Goal: Information Seeking & Learning: Learn about a topic

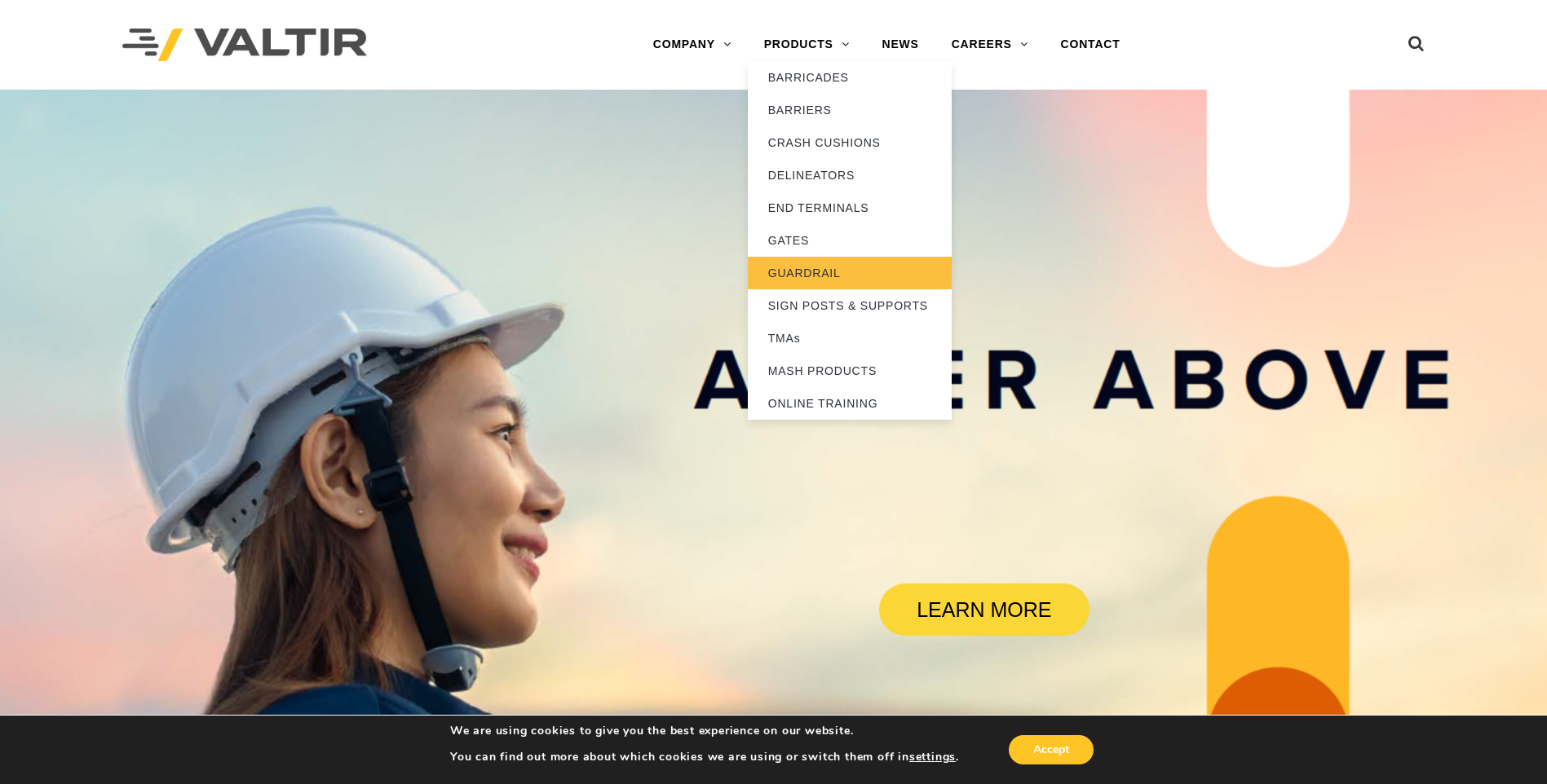
click at [839, 271] on link "GUARDRAIL" at bounding box center [849, 272] width 204 height 32
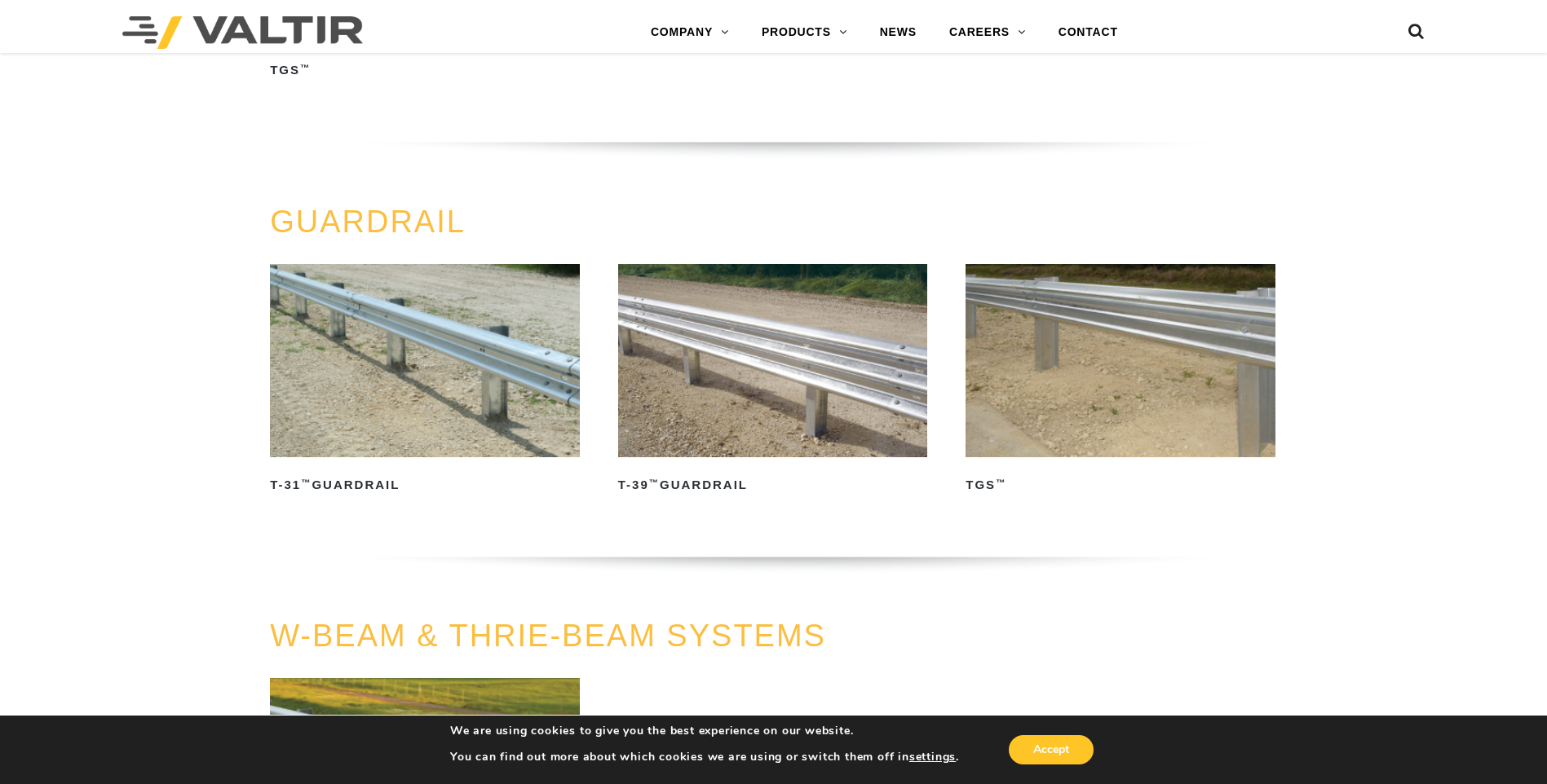
scroll to position [535, 0]
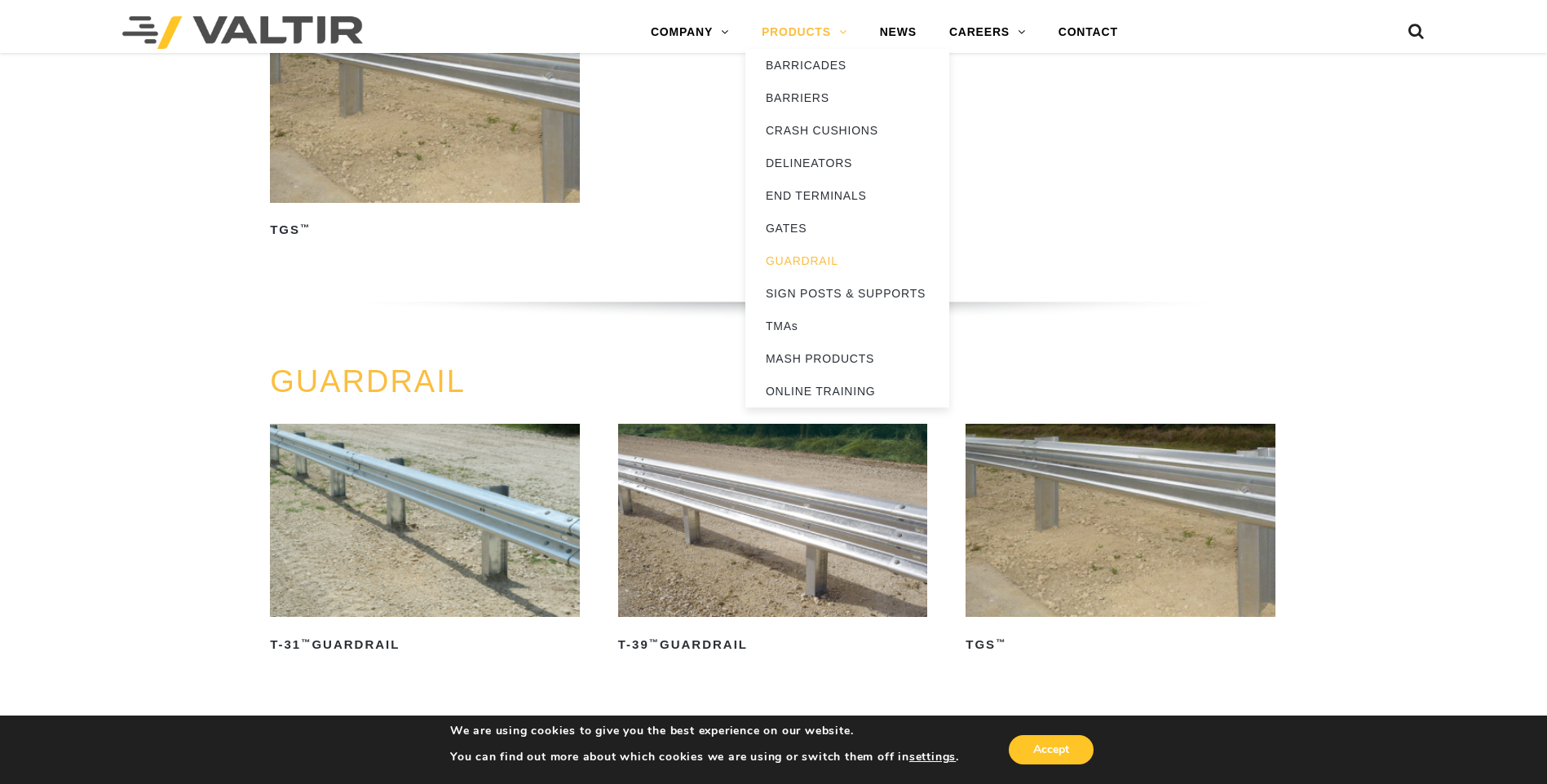
click at [819, 32] on link "PRODUCTS" at bounding box center [805, 32] width 118 height 32
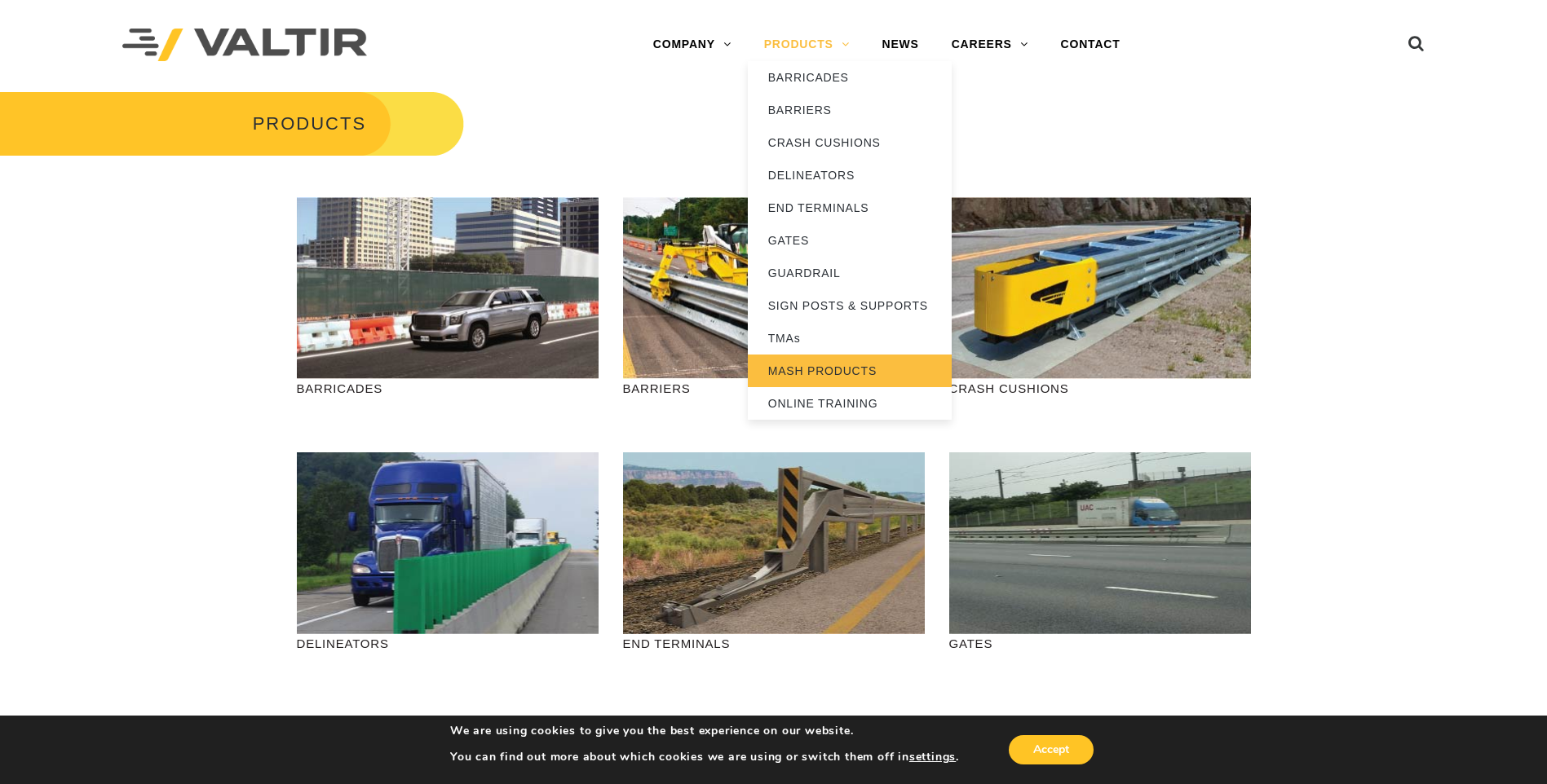
click at [836, 373] on link "MASH PRODUCTS" at bounding box center [849, 370] width 204 height 32
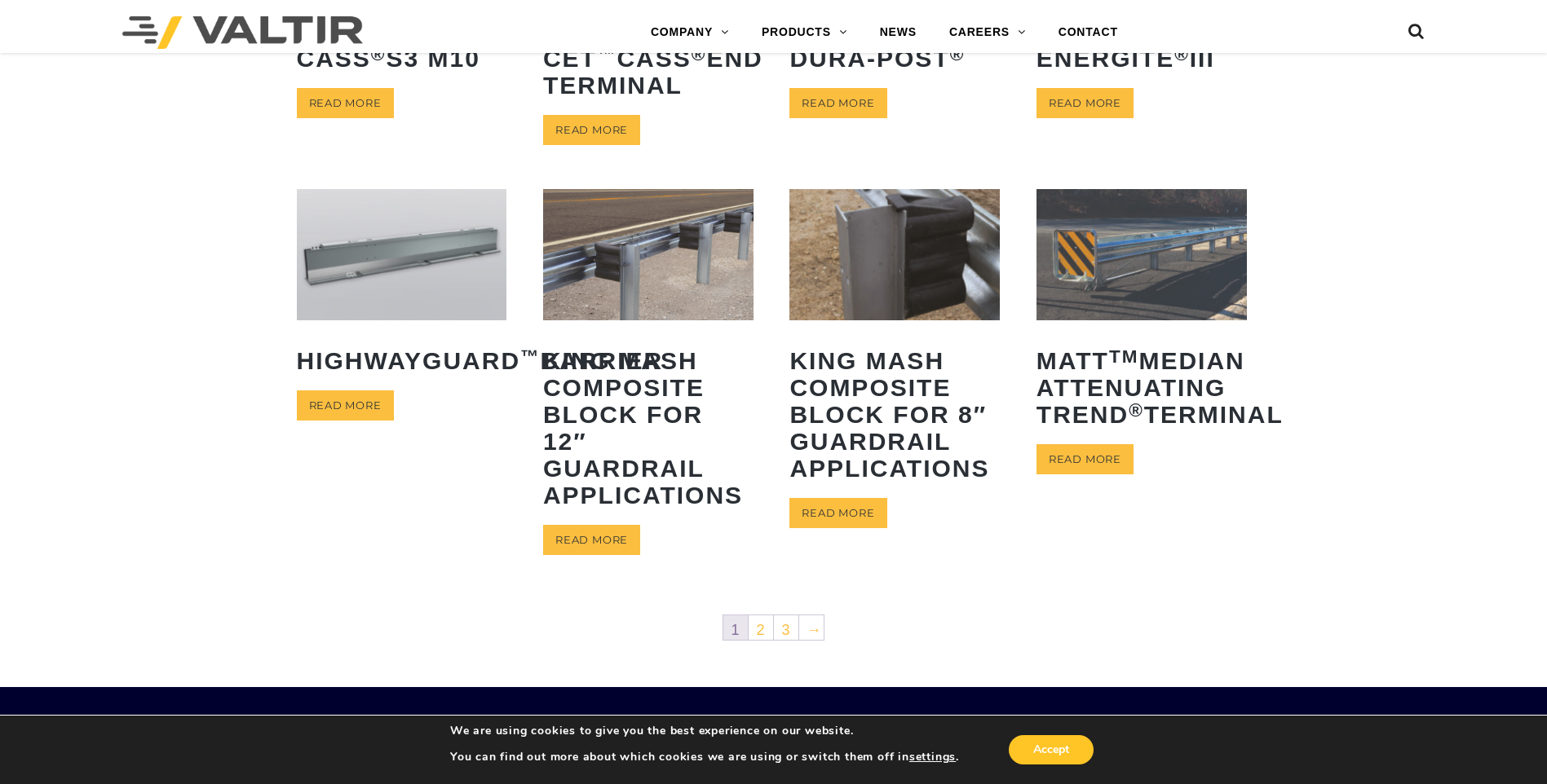
scroll to position [652, 0]
click at [761, 634] on link "2" at bounding box center [761, 626] width 25 height 24
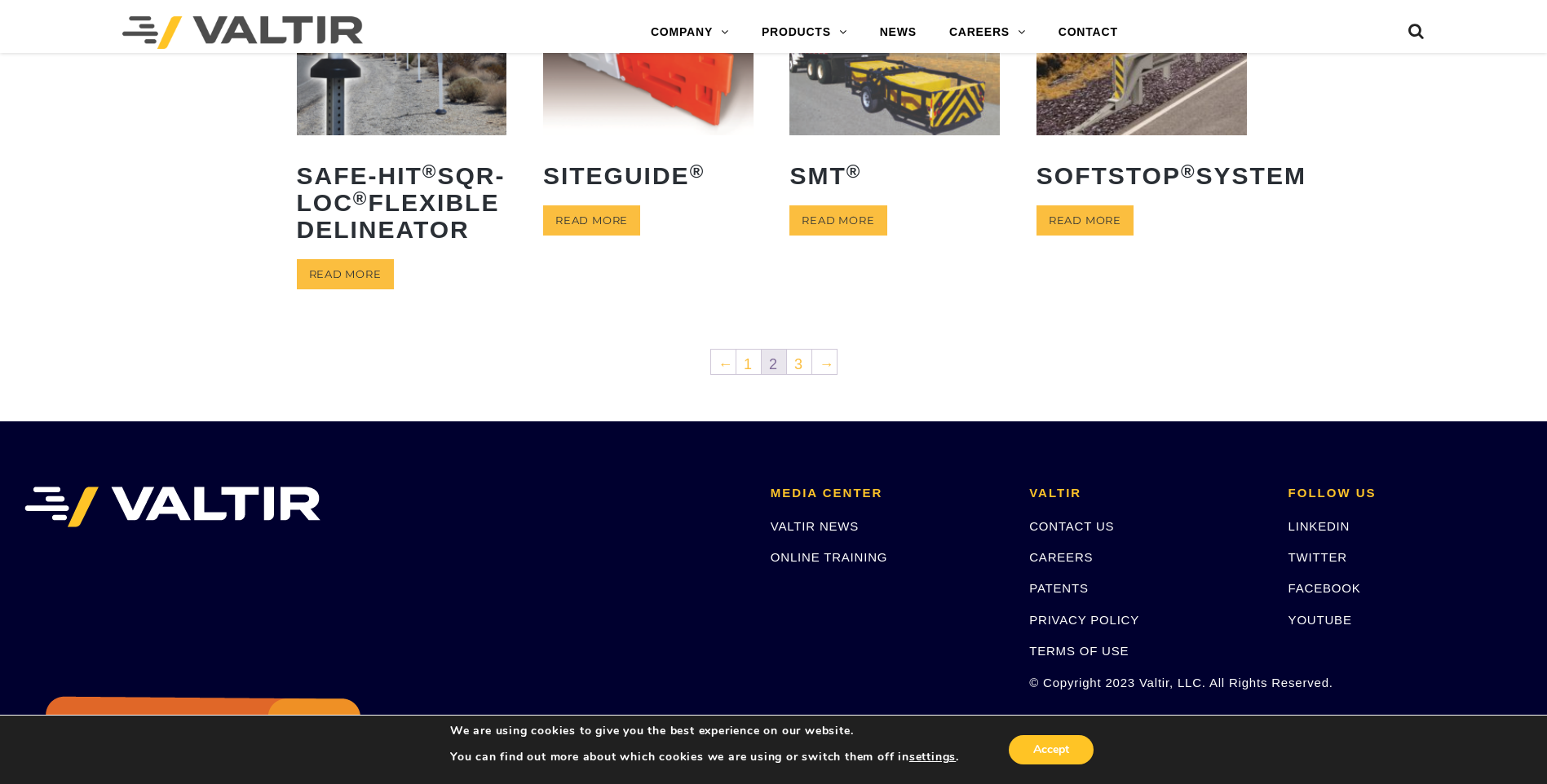
scroll to position [816, 0]
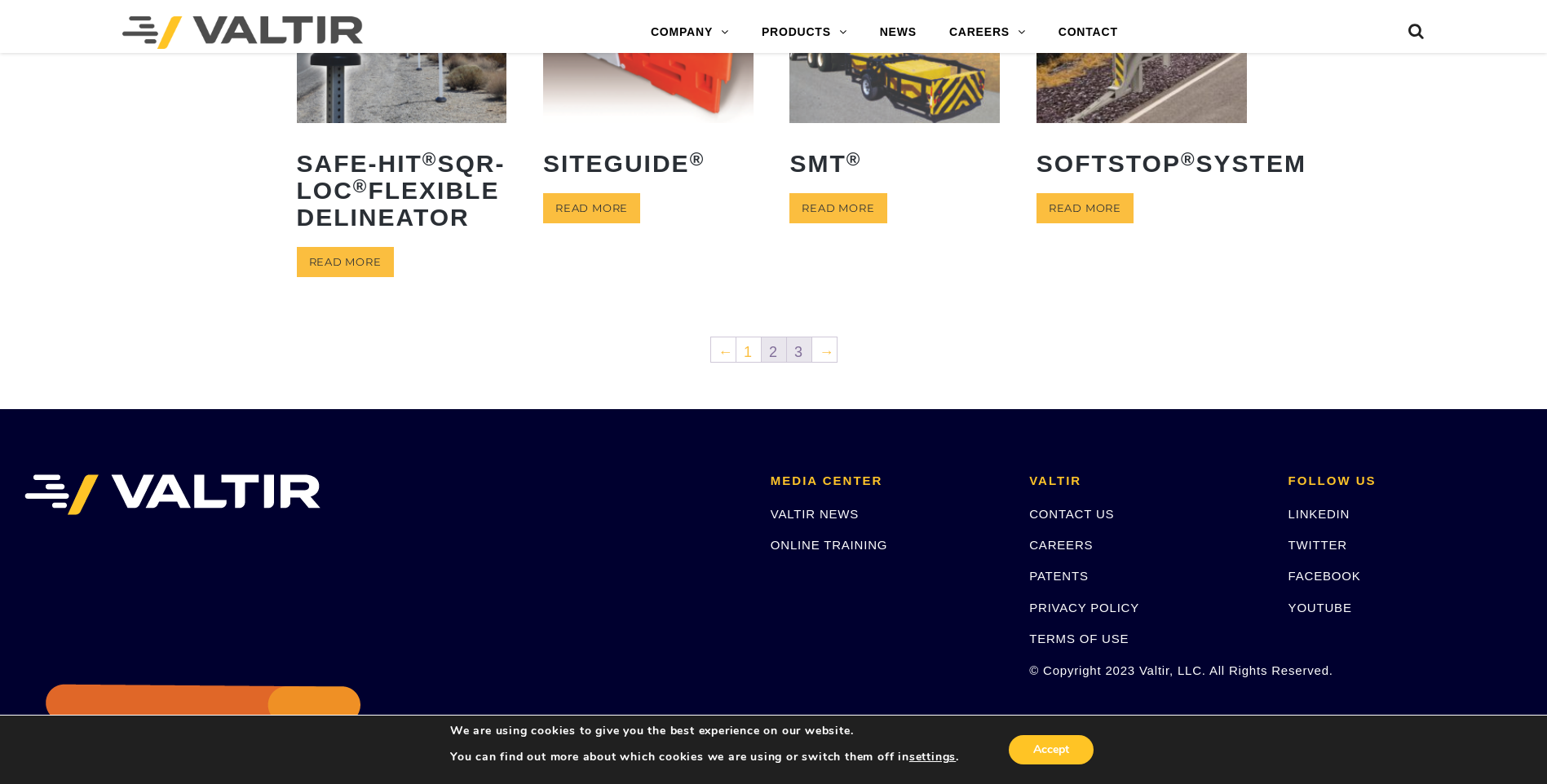
click at [805, 362] on link "3" at bounding box center [799, 350] width 25 height 24
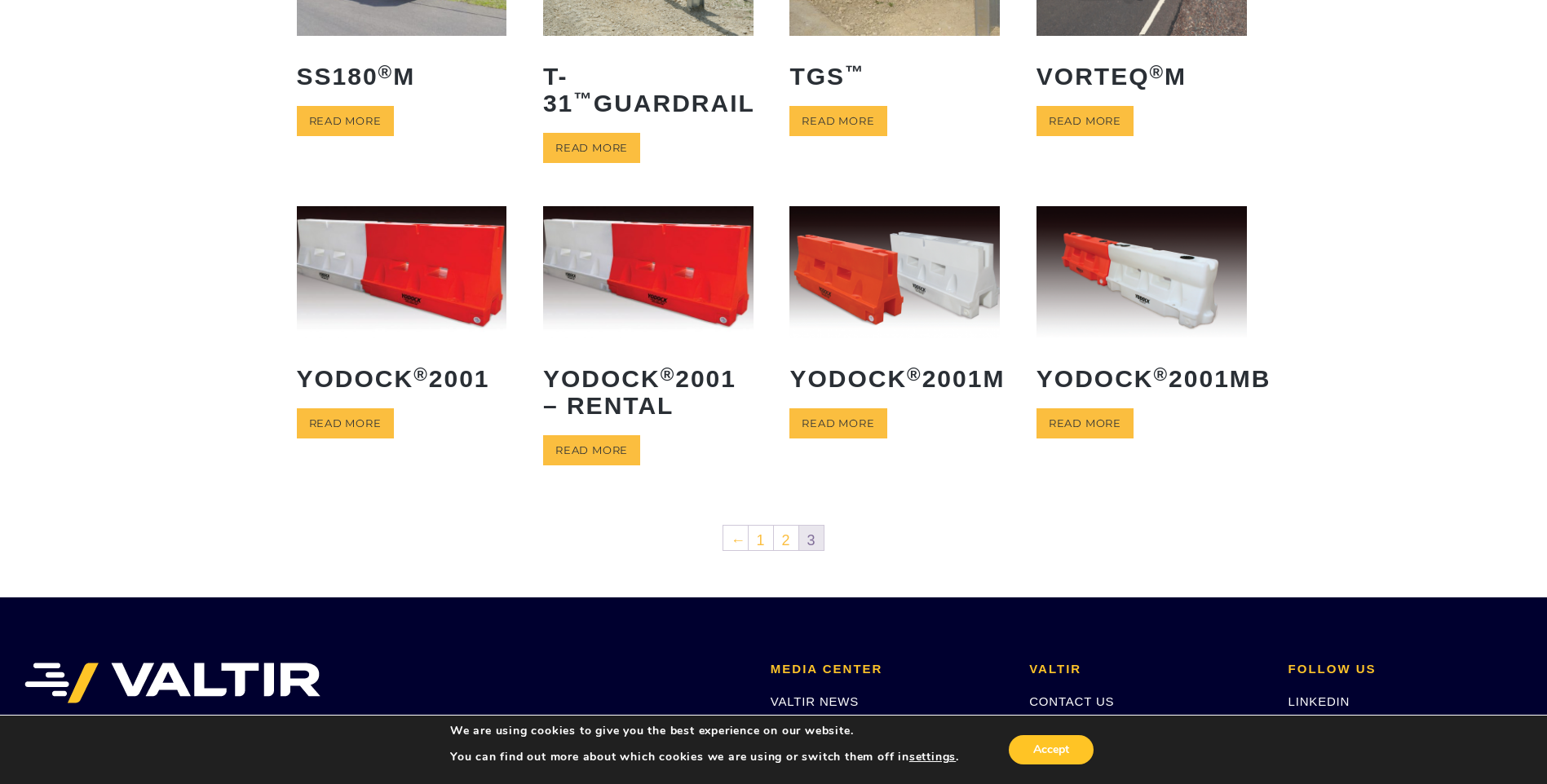
scroll to position [245, 0]
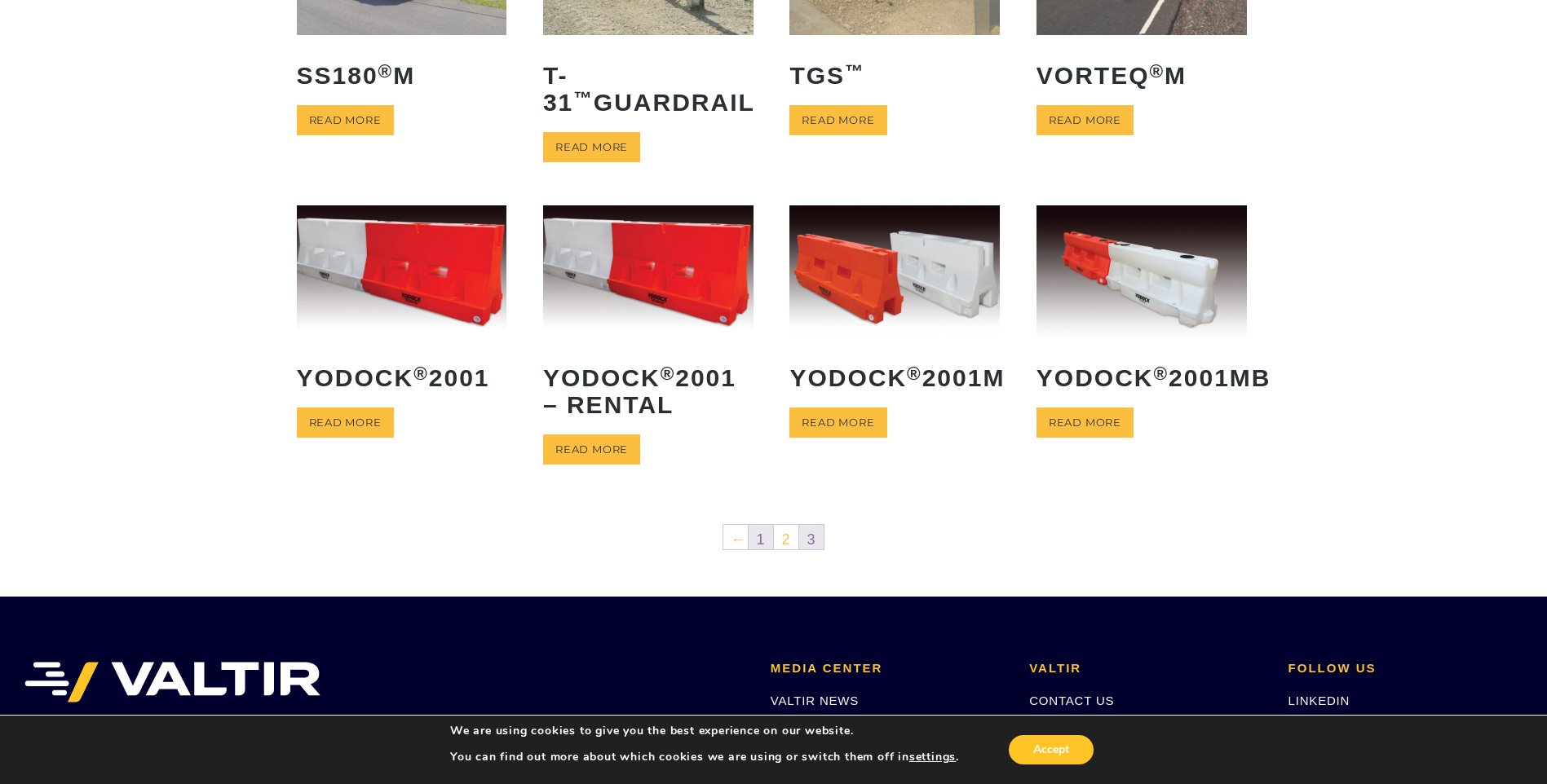
click at [756, 535] on link "1" at bounding box center [761, 537] width 25 height 24
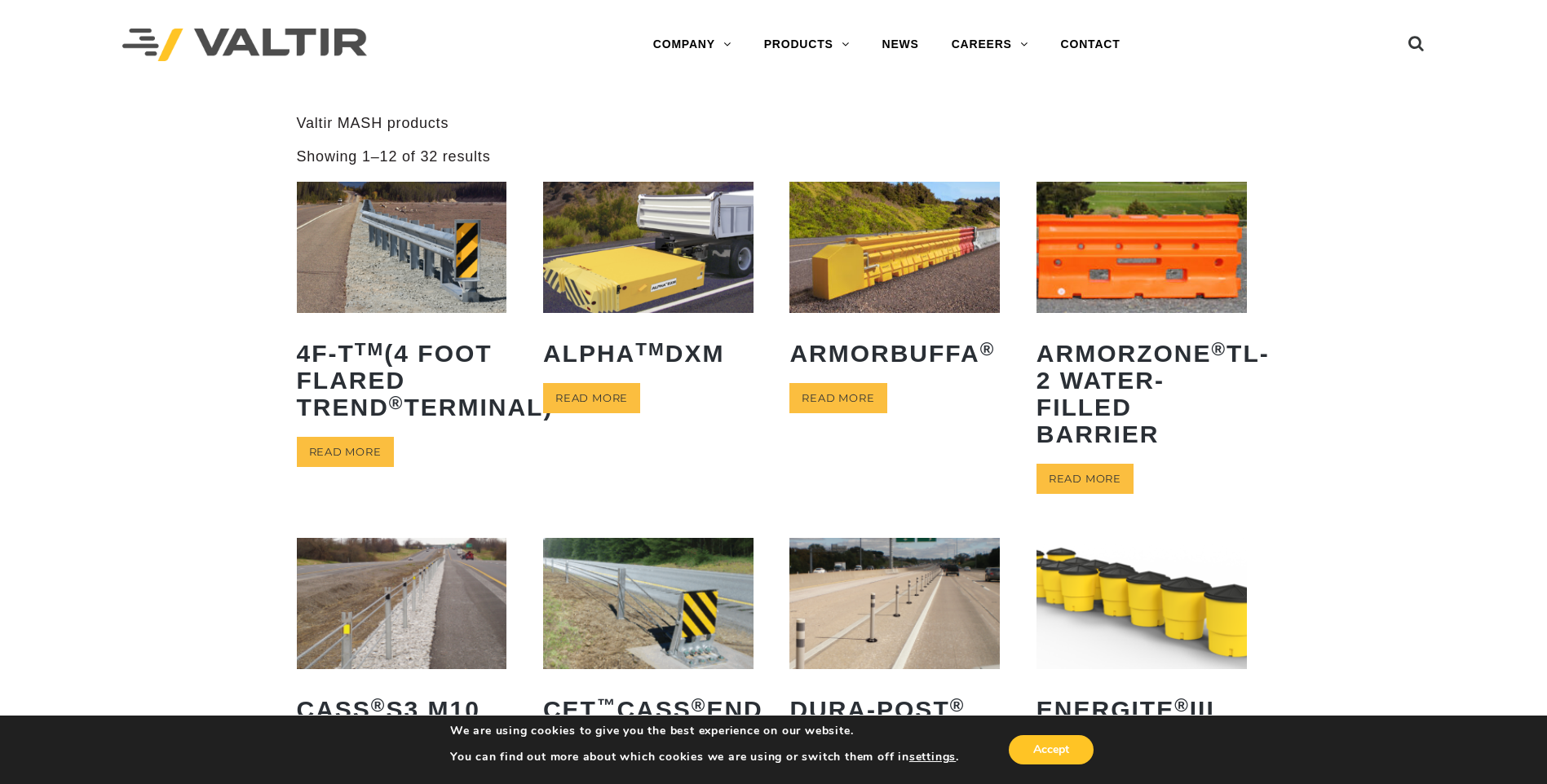
click at [411, 577] on img at bounding box center [402, 604] width 210 height 131
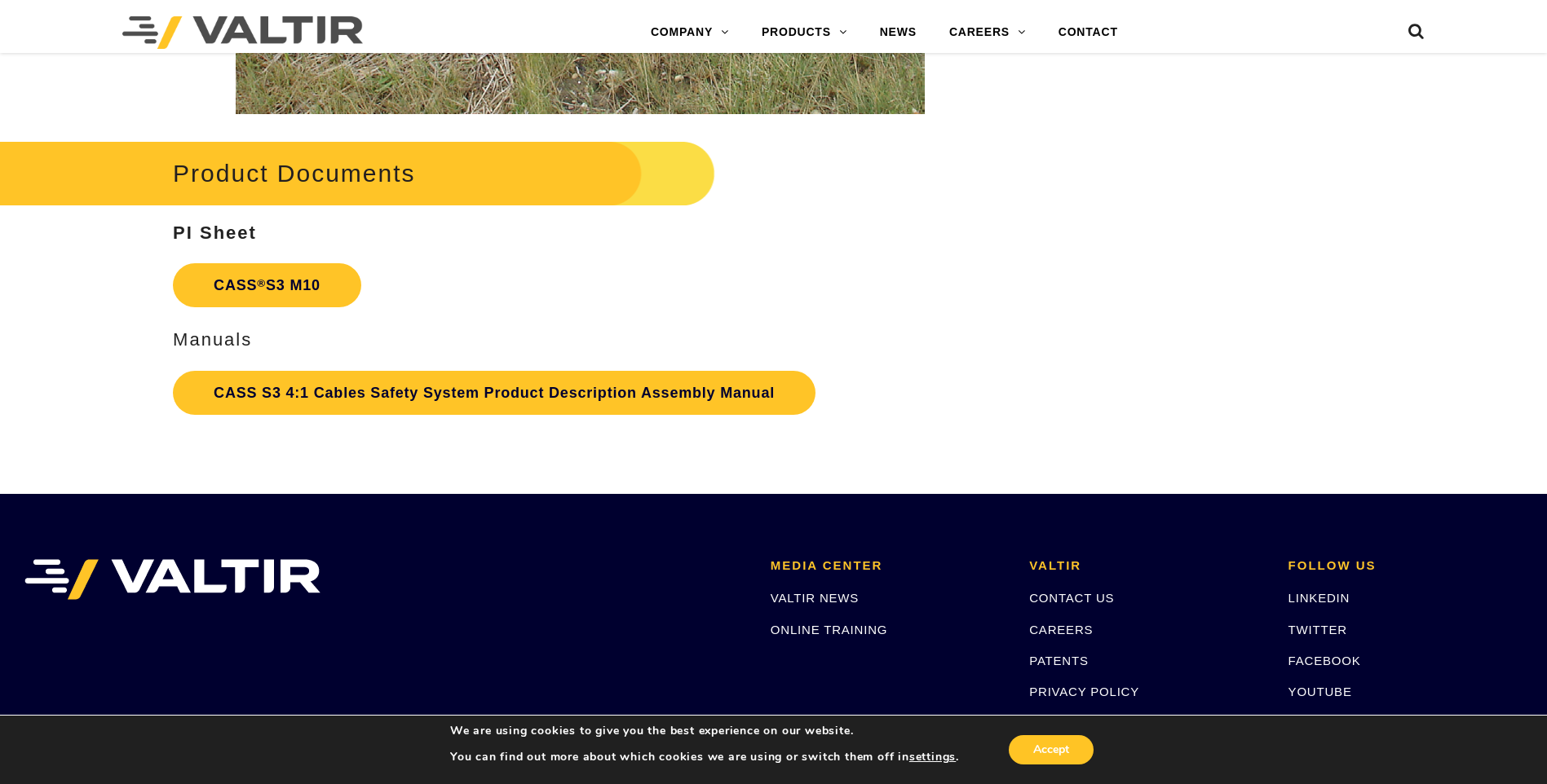
scroll to position [3424, 0]
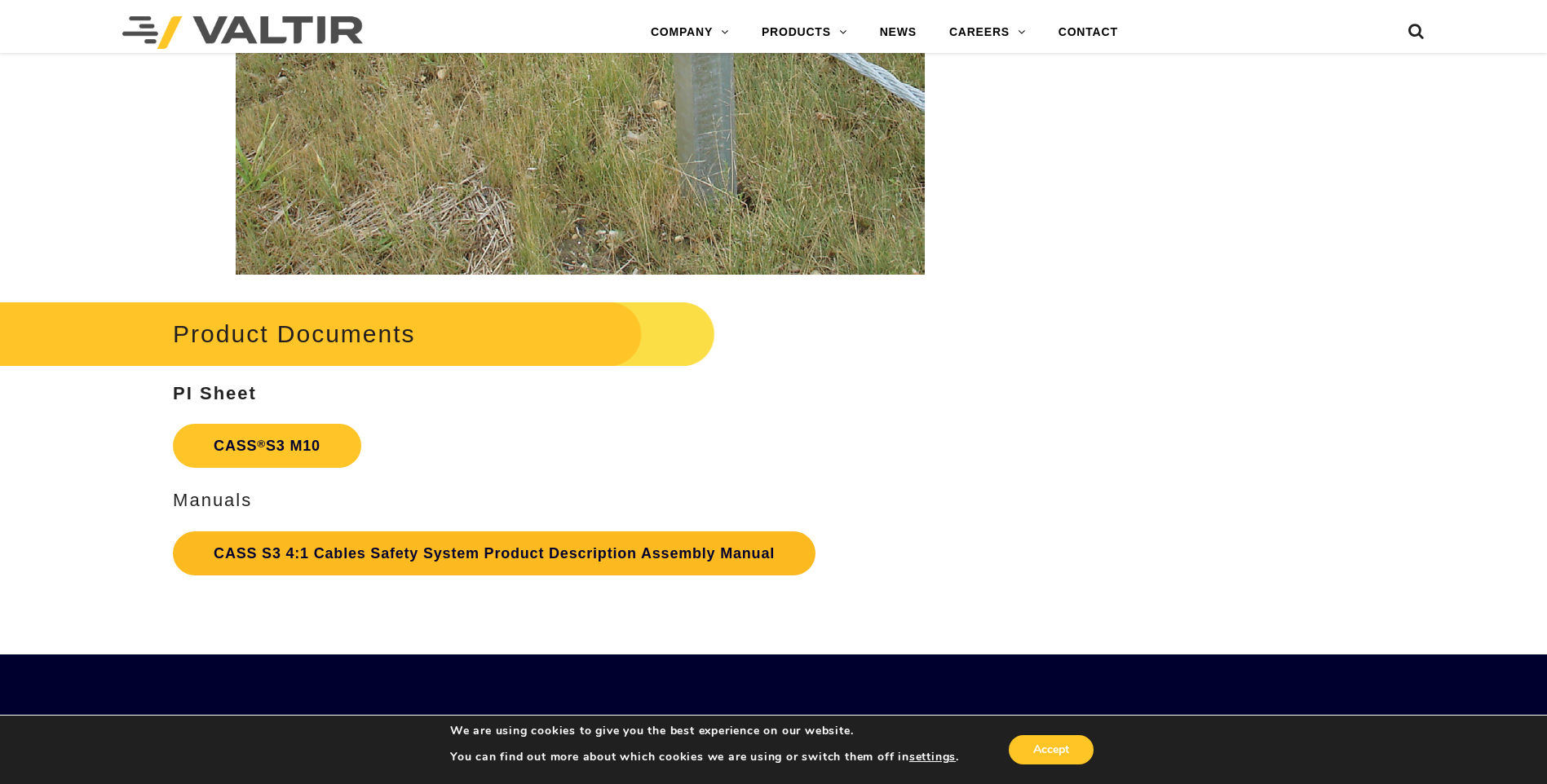
click at [440, 560] on link "CASS S3 4:1 Cables Safety System Product Description Assembly Manual" at bounding box center [495, 553] width 643 height 44
